Goal: Find specific page/section: Find specific page/section

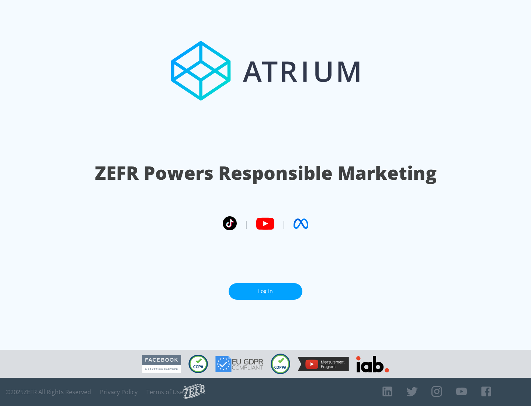
click at [265, 288] on link "Log In" at bounding box center [266, 291] width 74 height 17
